Goal: Task Accomplishment & Management: Manage account settings

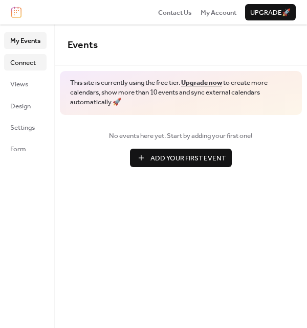
click at [23, 67] on span "Connect" at bounding box center [23, 63] width 26 height 10
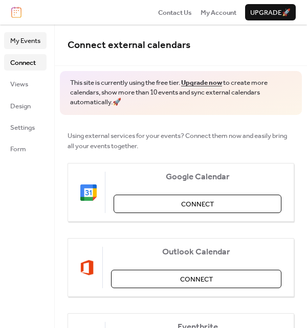
click at [24, 45] on span "My Events" at bounding box center [25, 41] width 30 height 10
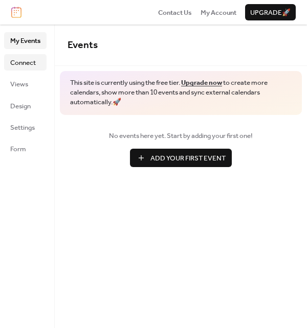
click at [20, 63] on span "Connect" at bounding box center [23, 63] width 26 height 10
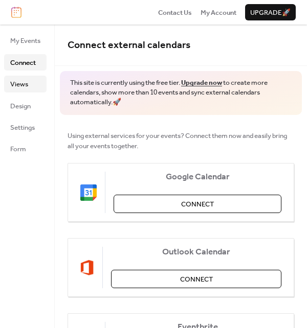
click at [20, 84] on span "Views" at bounding box center [19, 84] width 18 height 10
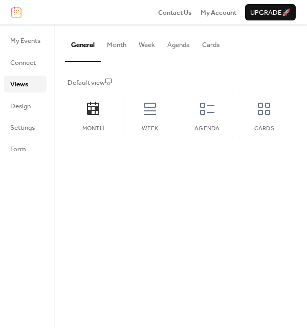
click at [109, 45] on button "Month" at bounding box center [117, 43] width 32 height 36
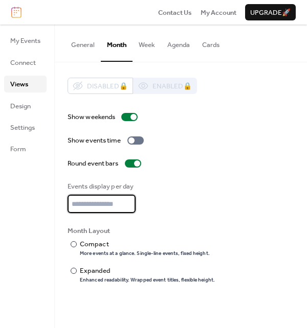
type input "*"
click at [129, 208] on input "*" at bounding box center [102, 204] width 68 height 18
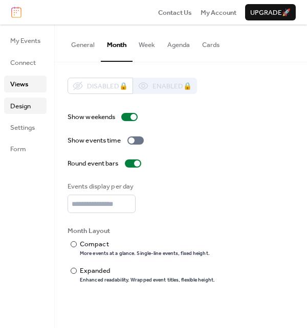
click at [18, 101] on span "Design" at bounding box center [20, 106] width 20 height 10
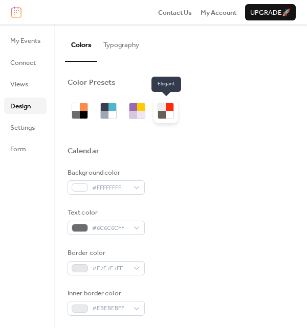
click at [164, 116] on div at bounding box center [162, 115] width 8 height 8
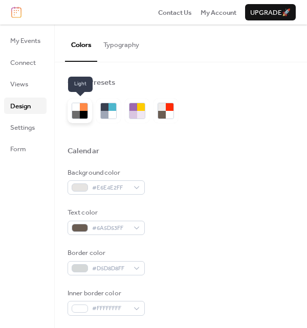
click at [79, 113] on div at bounding box center [76, 115] width 8 height 8
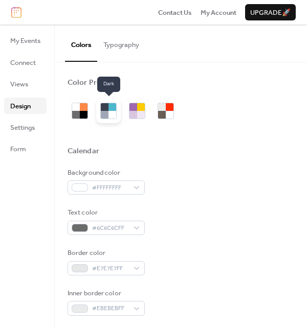
click at [106, 116] on div at bounding box center [105, 115] width 8 height 8
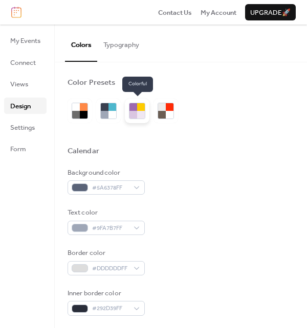
click at [148, 116] on div at bounding box center [137, 111] width 25 height 25
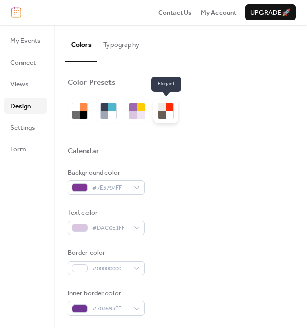
click at [170, 122] on div at bounding box center [165, 111] width 25 height 25
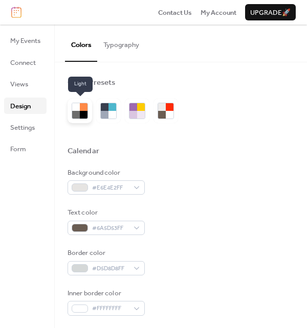
click at [76, 110] on div at bounding box center [76, 107] width 8 height 8
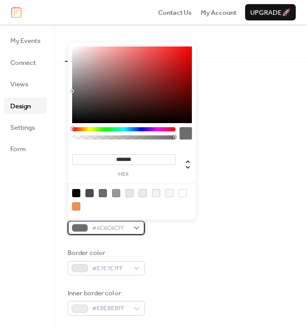
click at [135, 231] on div "#6C6C6CFF" at bounding box center [106, 228] width 77 height 14
click at [133, 159] on input "*******" at bounding box center [123, 160] width 103 height 11
paste input "**********"
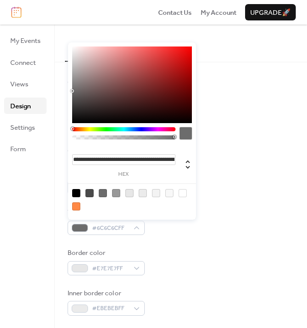
scroll to position [0, 3011]
type input "**********"
click at [133, 159] on input "**********" at bounding box center [123, 160] width 103 height 11
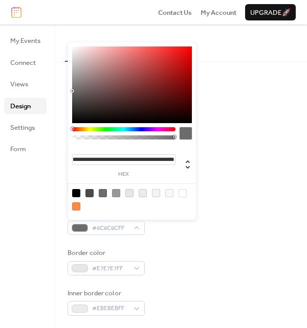
click at [133, 159] on input "**********" at bounding box center [123, 160] width 103 height 11
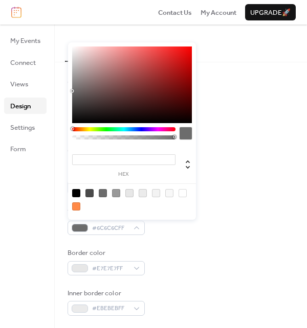
paste input "*******"
type input "*******"
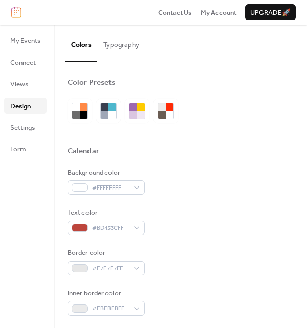
click at [233, 163] on div at bounding box center [181, 164] width 227 height 8
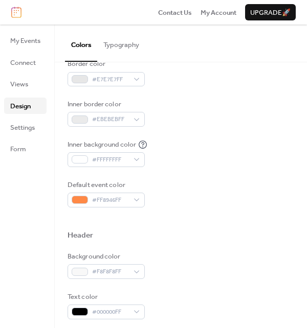
scroll to position [190, 0]
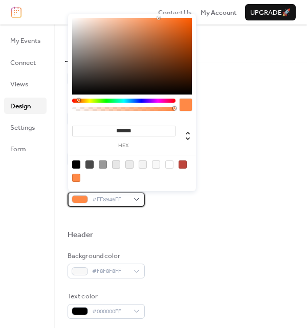
click at [137, 196] on div "#FF8946FF" at bounding box center [106, 199] width 77 height 14
click at [183, 166] on div at bounding box center [183, 165] width 8 height 8
type input "*******"
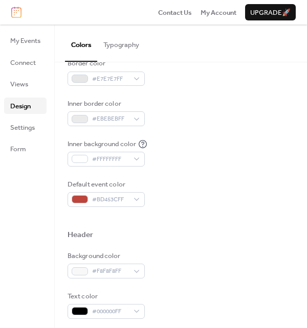
click at [215, 200] on div "Default event color #BD453CFF" at bounding box center [181, 194] width 227 height 28
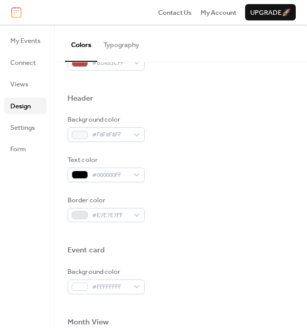
scroll to position [332, 0]
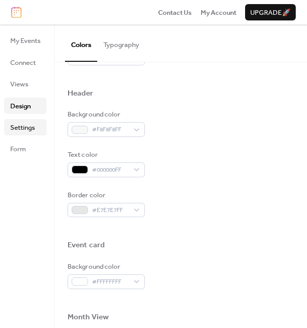
click at [16, 129] on span "Settings" at bounding box center [22, 128] width 25 height 10
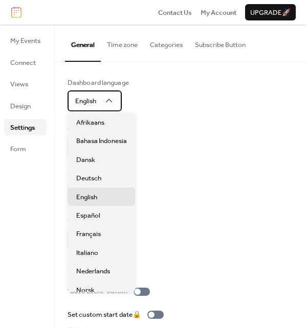
click at [115, 103] on div "English" at bounding box center [95, 101] width 54 height 20
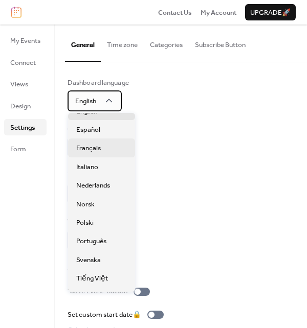
scroll to position [87, 0]
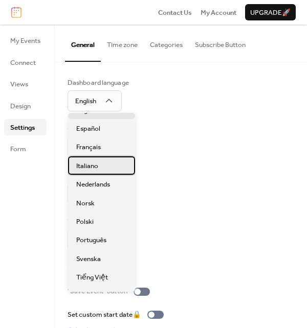
click at [99, 168] on div "Italiano" at bounding box center [101, 166] width 67 height 18
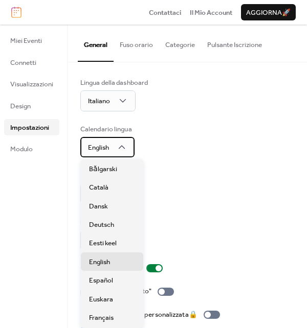
click at [121, 156] on div "English" at bounding box center [107, 147] width 54 height 20
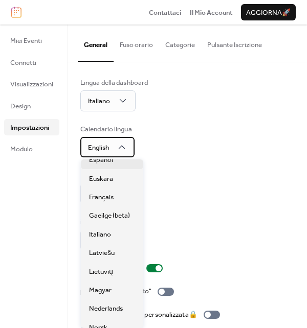
scroll to position [119, 0]
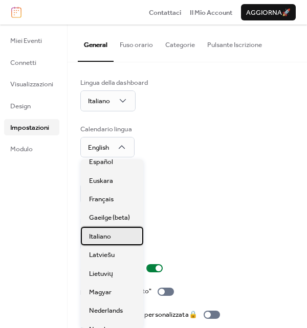
click at [103, 233] on span "Italiano" at bounding box center [100, 237] width 22 height 10
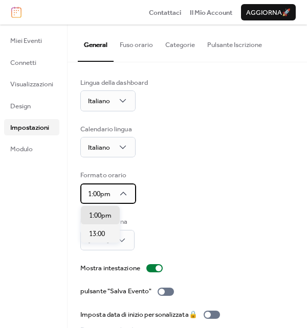
click at [132, 192] on div "1:00pm" at bounding box center [108, 194] width 56 height 20
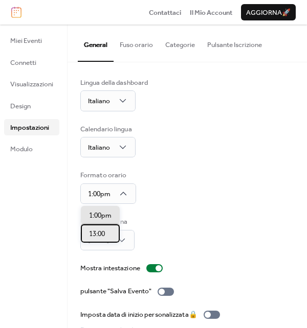
click at [103, 239] on span "13:00" at bounding box center [97, 234] width 16 height 10
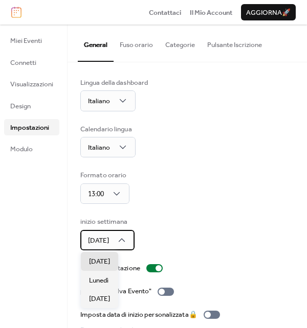
click at [135, 244] on div "Domenica" at bounding box center [107, 240] width 54 height 20
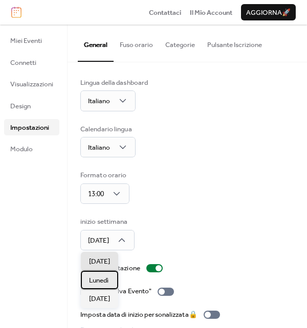
click at [100, 280] on span "Lunedì" at bounding box center [98, 281] width 19 height 10
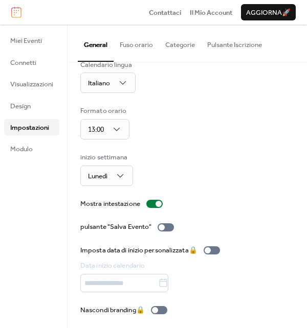
scroll to position [67, 0]
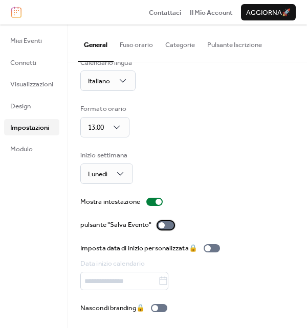
click at [172, 227] on div at bounding box center [166, 226] width 16 height 8
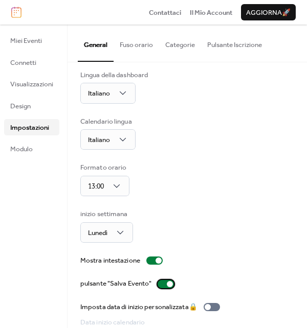
scroll to position [0, 0]
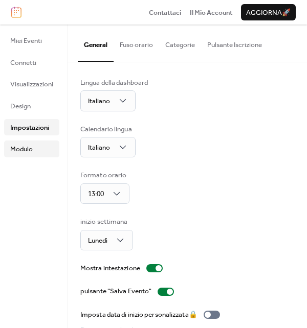
click at [34, 149] on link "Modulo" at bounding box center [31, 149] width 55 height 16
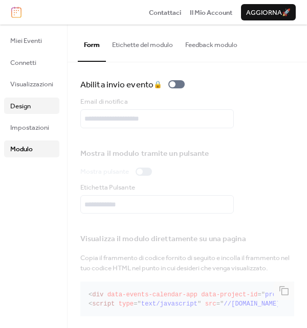
click at [26, 106] on span "Design" at bounding box center [20, 106] width 20 height 10
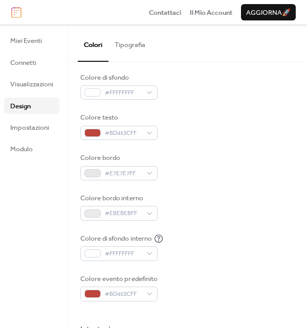
scroll to position [85, 0]
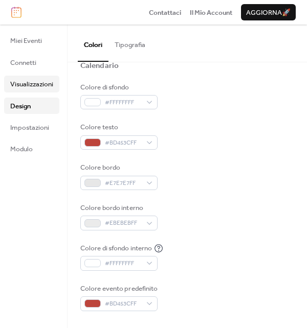
click at [25, 80] on span "Visualizzazioni" at bounding box center [31, 84] width 43 height 10
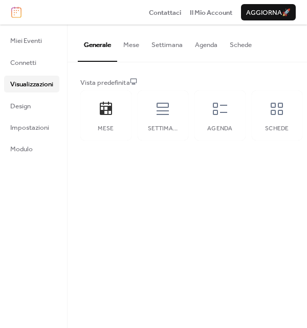
click at [137, 41] on button "Mese" at bounding box center [131, 43] width 28 height 36
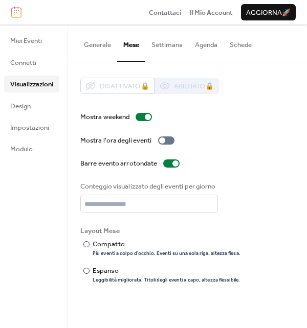
click at [172, 43] on button "Settimana" at bounding box center [166, 43] width 43 height 36
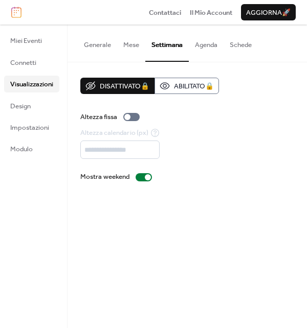
click at [98, 45] on button "Generale" at bounding box center [97, 43] width 39 height 36
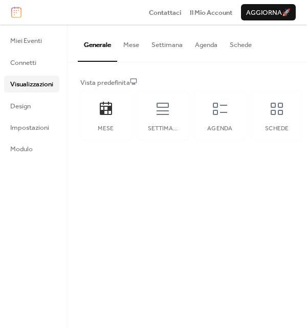
click at [207, 49] on button "Agenda" at bounding box center [206, 43] width 35 height 36
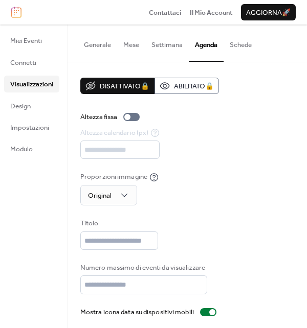
click at [240, 52] on button "Schede" at bounding box center [241, 43] width 34 height 36
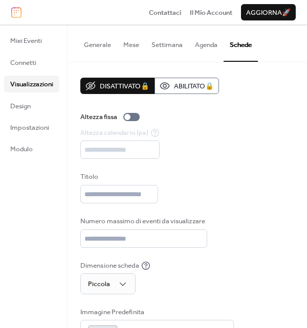
click at [209, 48] on button "Agenda" at bounding box center [206, 43] width 35 height 36
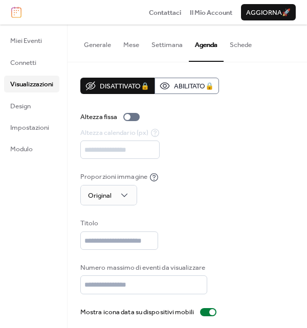
click at [171, 49] on button "Settimana" at bounding box center [166, 43] width 43 height 36
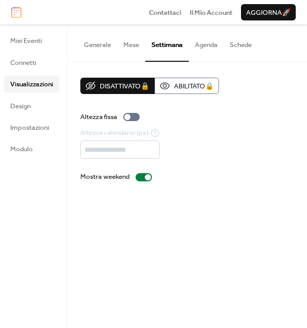
click at [132, 49] on button "Mese" at bounding box center [131, 43] width 28 height 36
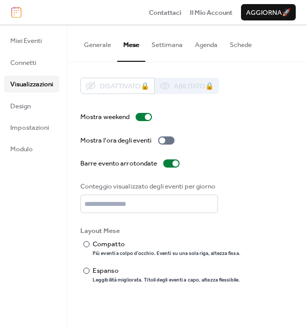
click at [98, 46] on button "Generale" at bounding box center [97, 43] width 39 height 36
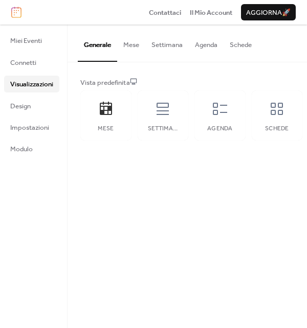
click at [139, 49] on button "Mese" at bounding box center [131, 43] width 28 height 36
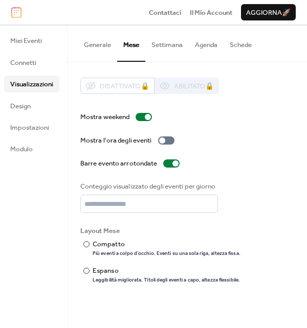
click at [172, 49] on button "Settimana" at bounding box center [166, 43] width 43 height 36
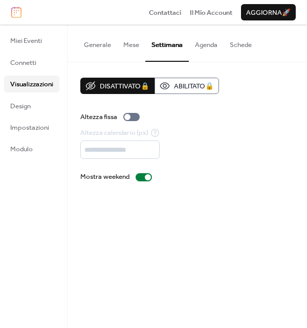
click at [203, 48] on button "Agenda" at bounding box center [206, 43] width 35 height 36
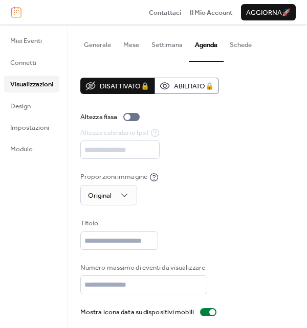
click at [239, 47] on button "Schede" at bounding box center [241, 43] width 34 height 36
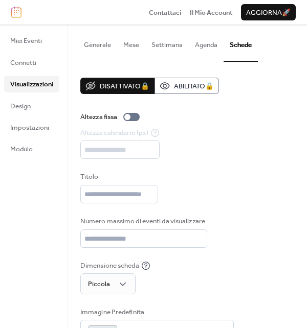
click at [161, 44] on button "Settimana" at bounding box center [166, 43] width 43 height 36
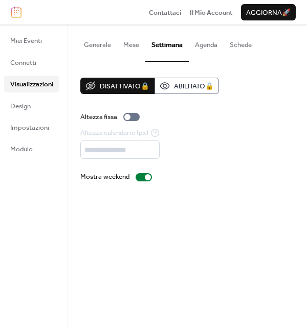
click at [125, 49] on button "Mese" at bounding box center [131, 43] width 28 height 36
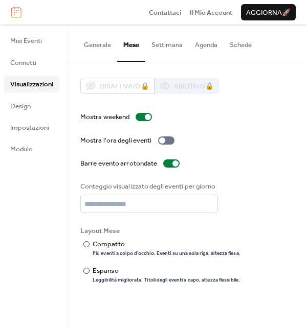
click at [96, 48] on button "Generale" at bounding box center [97, 43] width 39 height 36
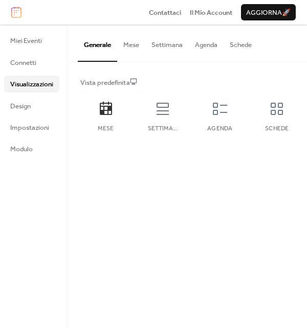
click at [132, 49] on button "Mese" at bounding box center [131, 43] width 28 height 36
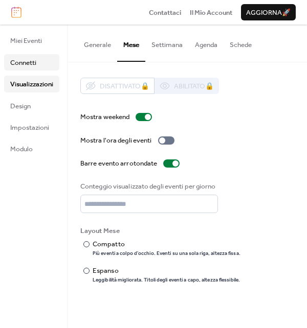
click at [28, 61] on span "Connetti" at bounding box center [23, 63] width 26 height 10
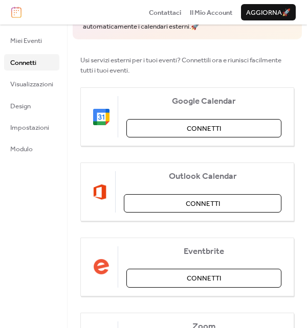
scroll to position [64, 0]
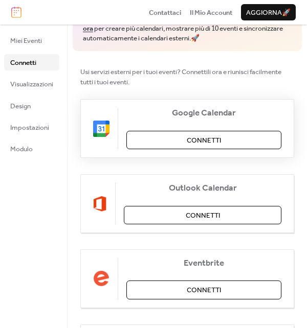
click at [146, 147] on button "Connetti" at bounding box center [203, 140] width 155 height 18
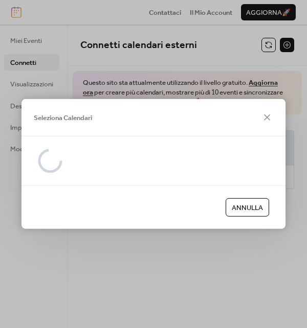
scroll to position [0, 0]
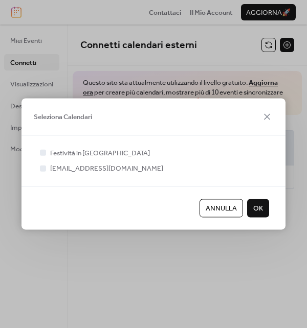
click at [216, 209] on span "Annulla" at bounding box center [221, 209] width 31 height 10
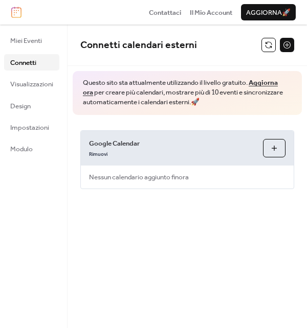
click at [273, 153] on button "Seleziona Calendari" at bounding box center [274, 148] width 23 height 18
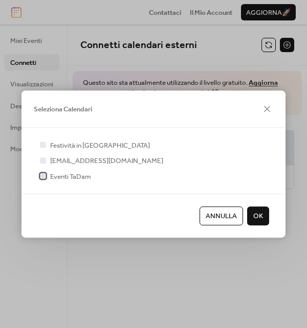
click at [46, 178] on div at bounding box center [43, 176] width 6 height 6
click at [260, 222] on span "OK" at bounding box center [258, 216] width 10 height 10
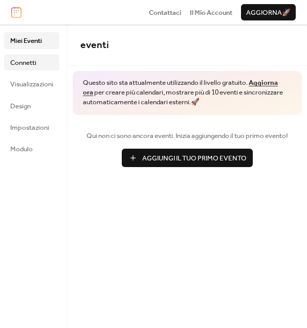
click at [34, 64] on span "Connetti" at bounding box center [23, 63] width 26 height 10
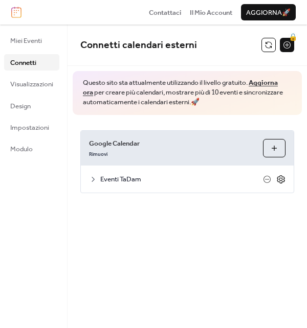
click at [281, 179] on icon at bounding box center [280, 179] width 9 height 9
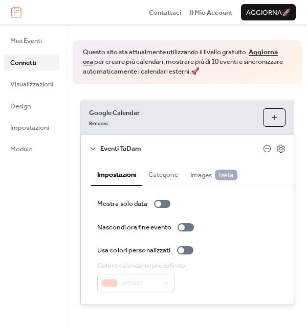
scroll to position [32, 0]
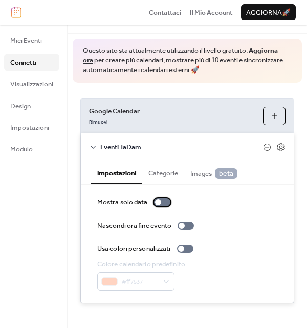
click at [166, 200] on div at bounding box center [162, 203] width 16 height 8
click at [166, 200] on div at bounding box center [166, 203] width 6 height 6
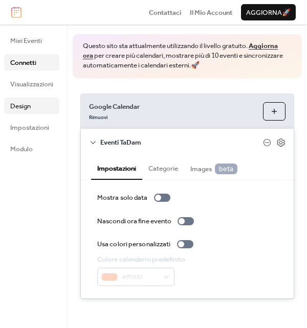
click at [41, 107] on link "Design" at bounding box center [31, 106] width 55 height 16
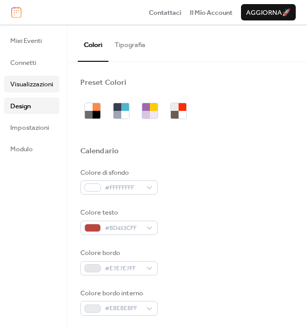
click at [35, 80] on span "Visualizzazioni" at bounding box center [31, 84] width 43 height 10
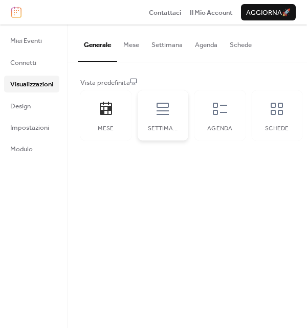
click at [166, 110] on icon at bounding box center [163, 109] width 16 height 16
click at [232, 122] on div "Agenda" at bounding box center [219, 116] width 51 height 50
click at [276, 111] on icon at bounding box center [277, 109] width 12 height 12
click at [227, 126] on div "Agenda" at bounding box center [220, 128] width 31 height 7
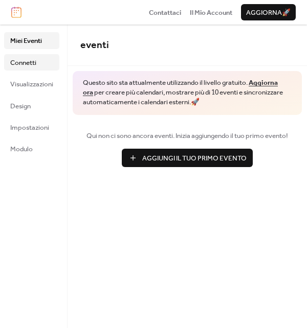
click at [33, 59] on span "Connetti" at bounding box center [23, 63] width 26 height 10
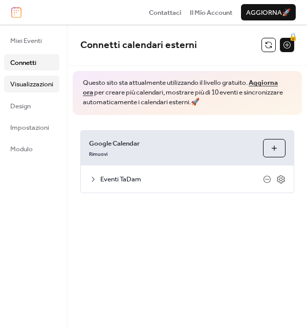
click at [34, 79] on span "Visualizzazioni" at bounding box center [31, 84] width 43 height 10
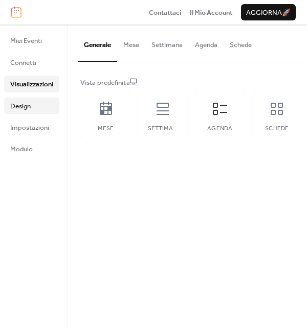
click at [31, 110] on link "Design" at bounding box center [31, 106] width 55 height 16
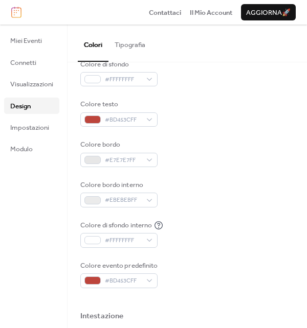
scroll to position [110, 0]
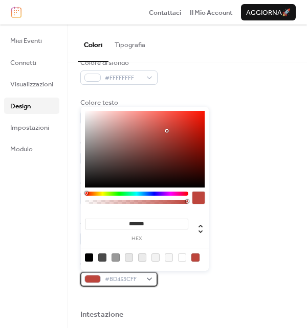
click at [153, 283] on div "#BD453CFF" at bounding box center [118, 279] width 77 height 14
click at [103, 259] on div at bounding box center [102, 258] width 8 height 8
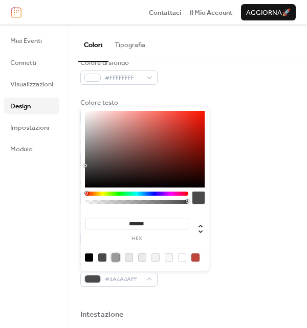
click at [116, 259] on div at bounding box center [116, 258] width 8 height 8
click at [196, 257] on div at bounding box center [195, 258] width 8 height 8
type input "*******"
click at [247, 205] on div "Colore bordo interno #EBEBEBFF" at bounding box center [187, 193] width 214 height 28
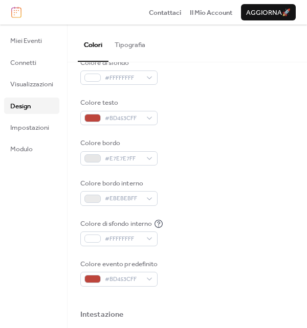
scroll to position [111, 0]
click at [150, 115] on div "#BD453CFF" at bounding box center [118, 118] width 77 height 14
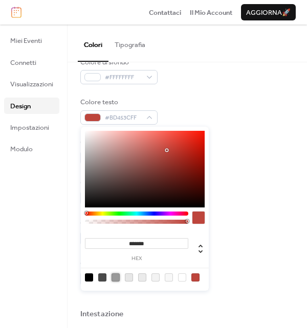
click at [115, 278] on div at bounding box center [116, 278] width 8 height 8
click at [102, 279] on div at bounding box center [102, 278] width 8 height 8
type input "*******"
click at [102, 279] on div at bounding box center [102, 278] width 8 height 8
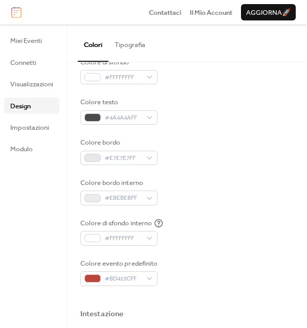
click at [281, 206] on div "Colore di sfondo #FFFFFFFF Colore testo #4A4A4AFF Colore bordo #E7E7E7FF Colore…" at bounding box center [187, 171] width 214 height 229
